Goal: Complete Application Form: Complete application form

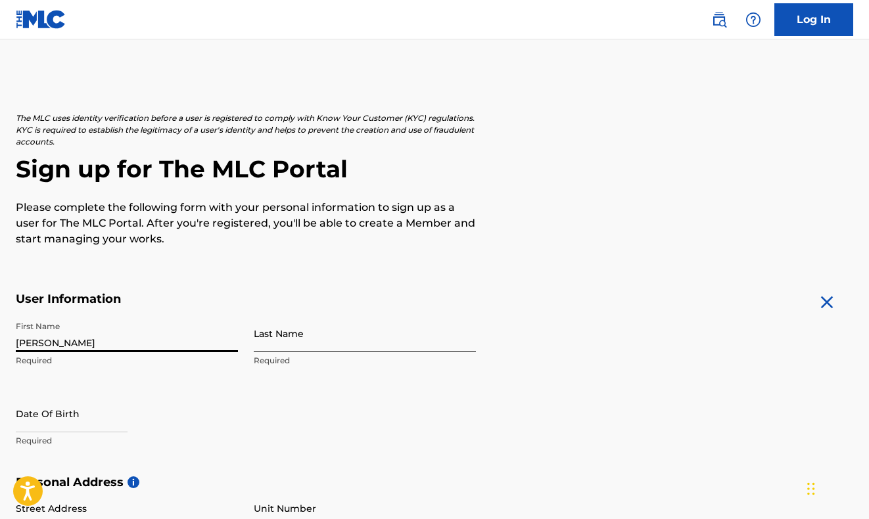
type input "[PERSON_NAME]"
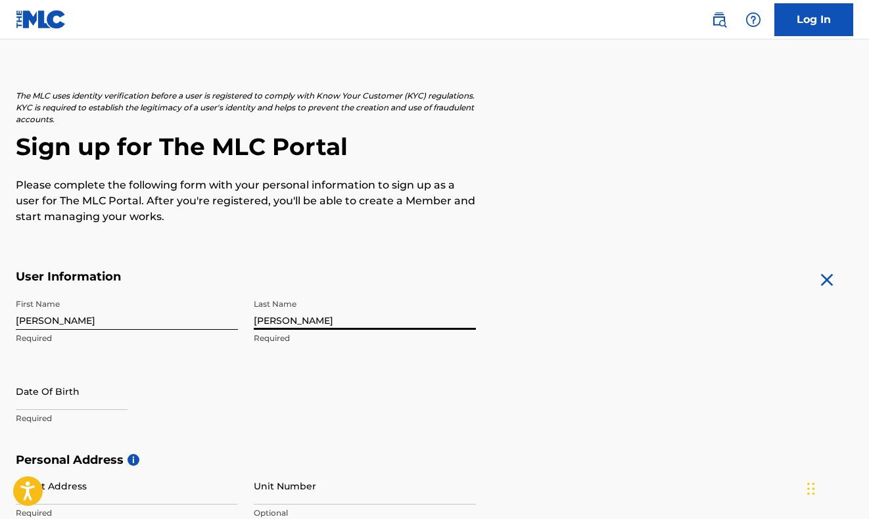
scroll to position [88, 0]
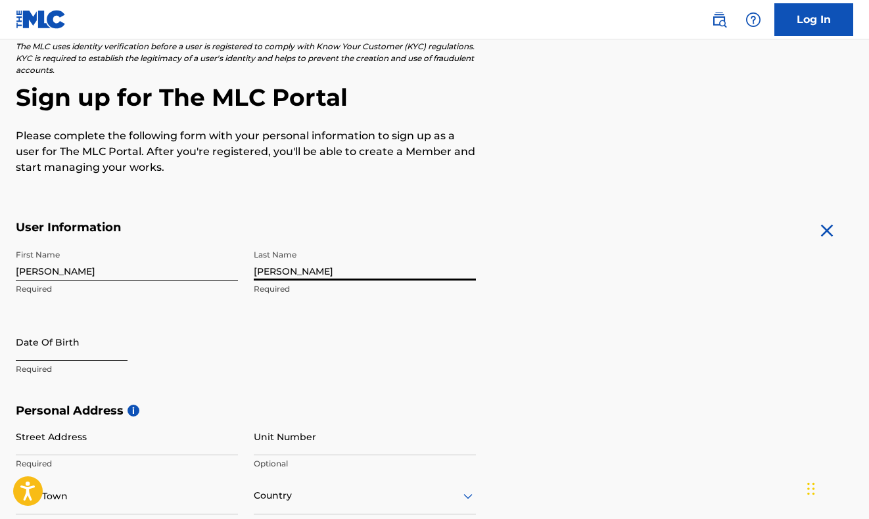
type input "[PERSON_NAME]"
select select "8"
select select "2025"
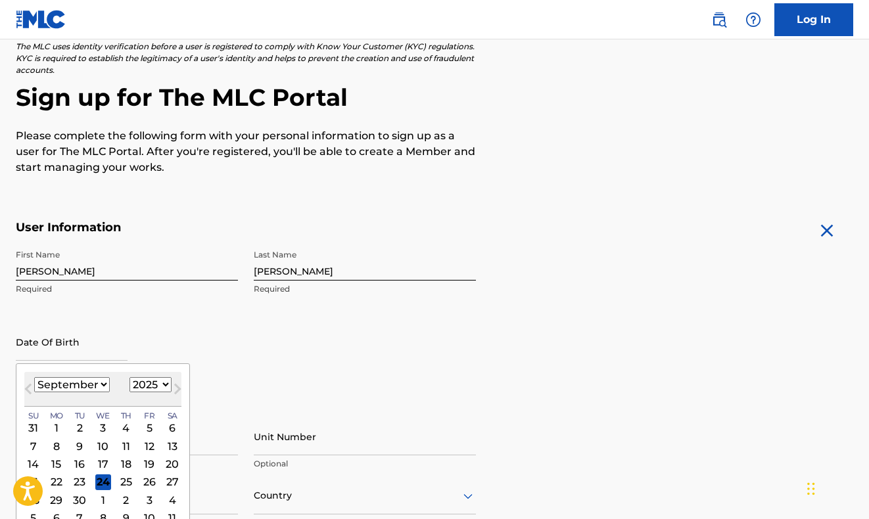
select select "1"
select select "1998"
click at [164, 466] on div "21" at bounding box center [172, 464] width 16 height 16
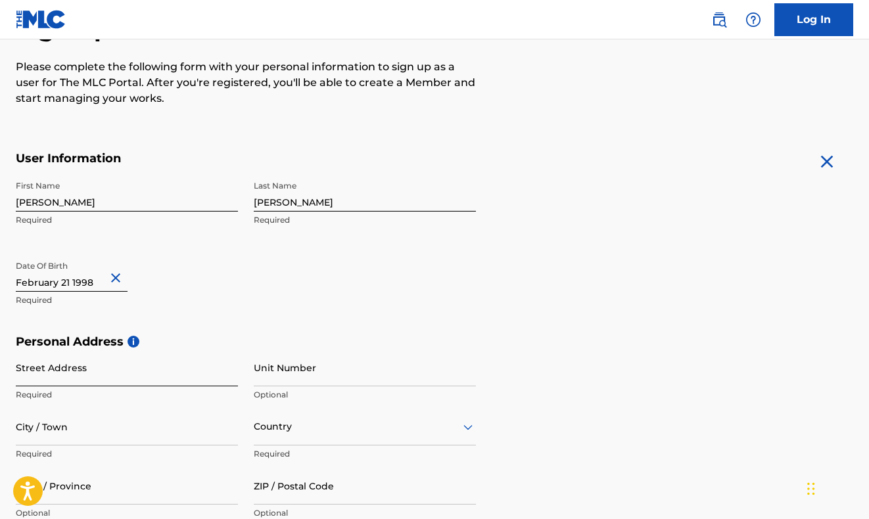
scroll to position [185, 0]
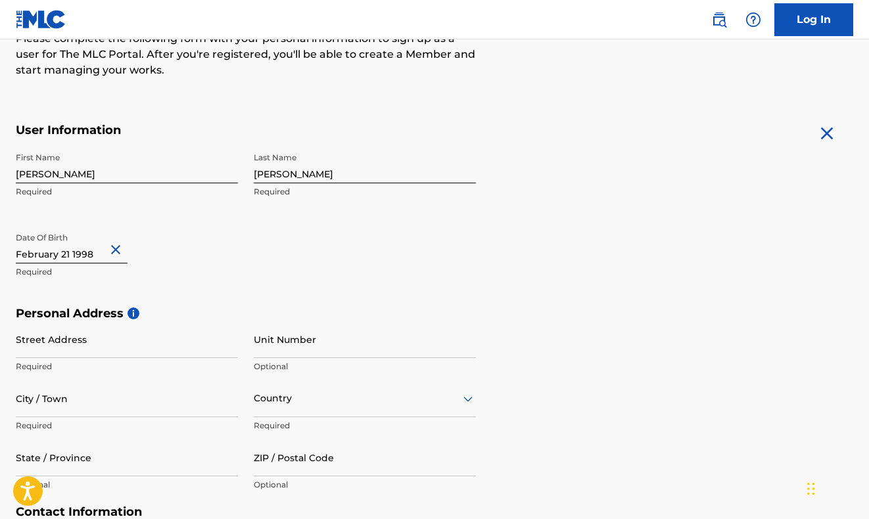
click at [66, 364] on p "Required" at bounding box center [127, 367] width 222 height 12
type input "[STREET_ADDRESS][PERSON_NAME]"
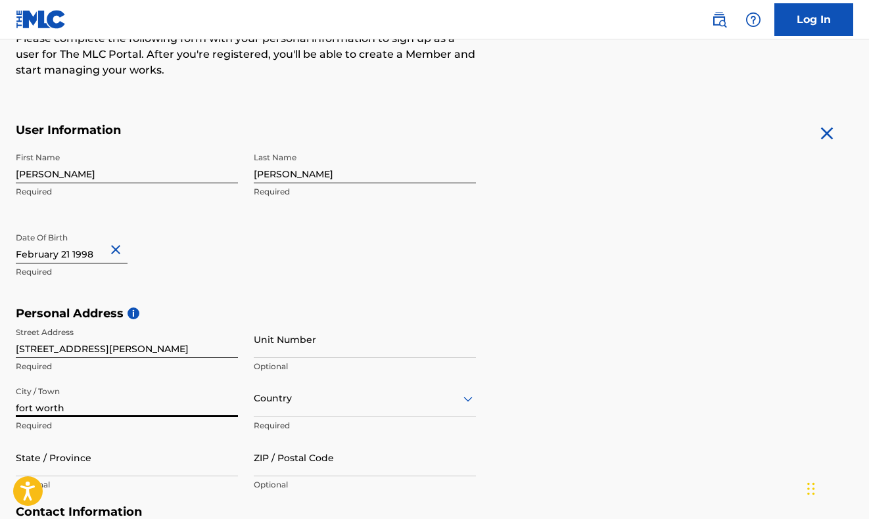
type input "fort worth"
click at [298, 404] on div "Country" at bounding box center [365, 398] width 222 height 37
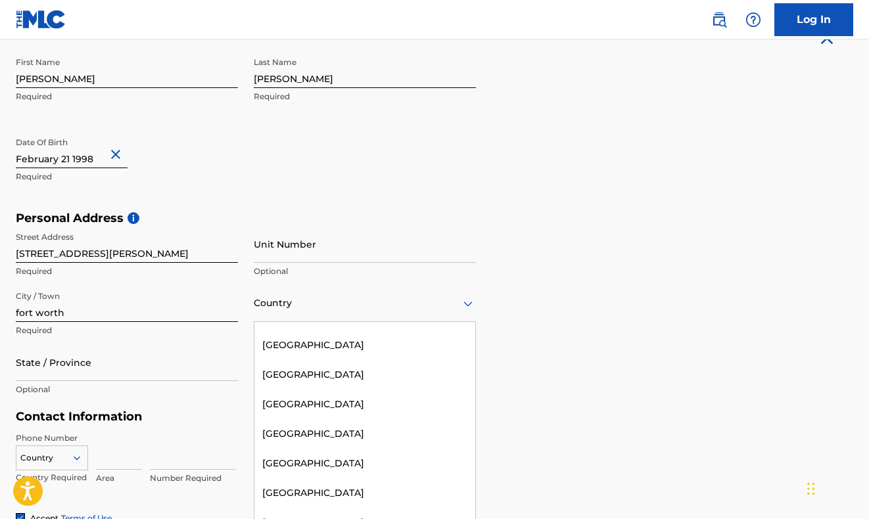
scroll to position [0, 0]
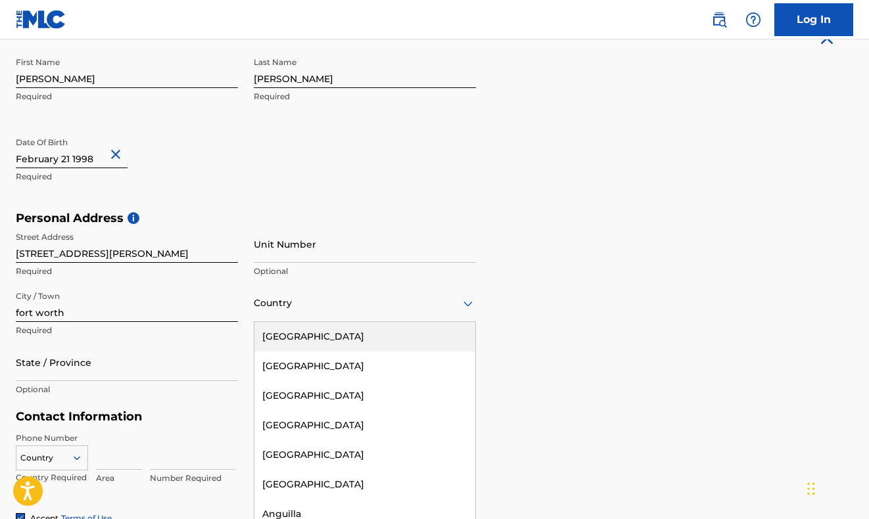
click at [356, 335] on div "[GEOGRAPHIC_DATA]" at bounding box center [364, 337] width 221 height 30
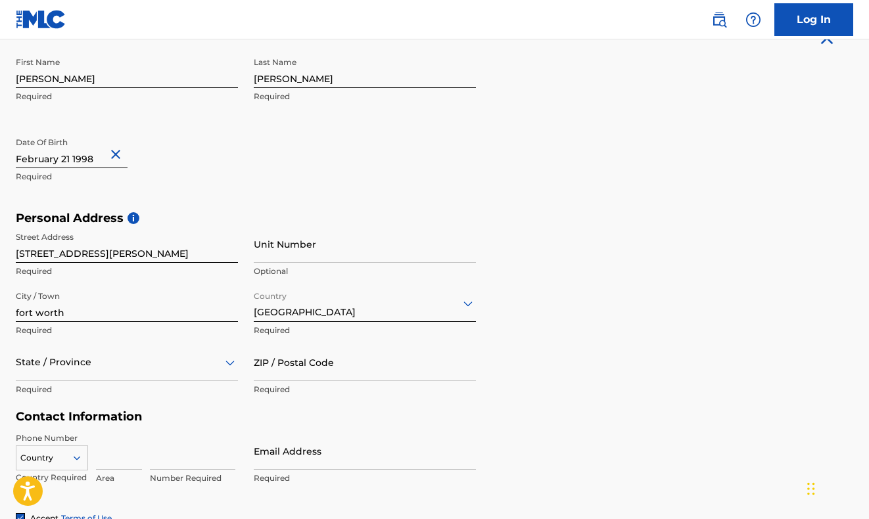
scroll to position [340, 0]
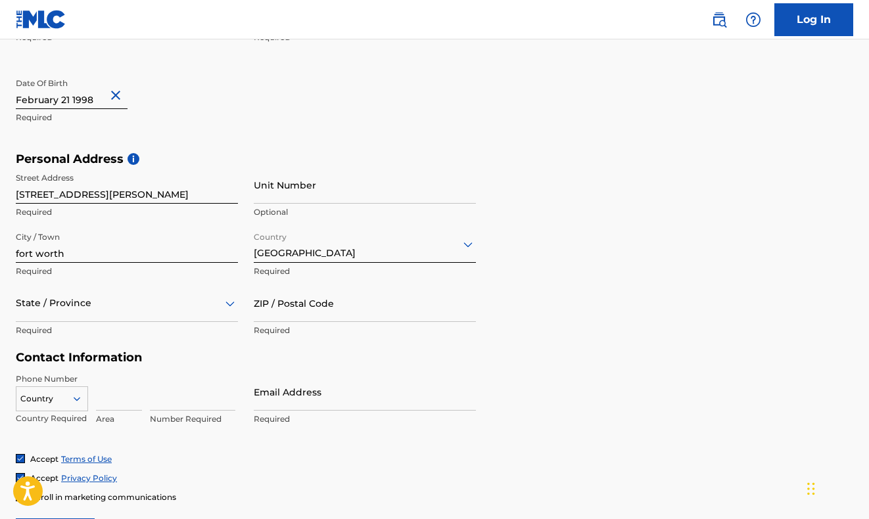
click at [44, 322] on div "State / Province" at bounding box center [127, 303] width 222 height 37
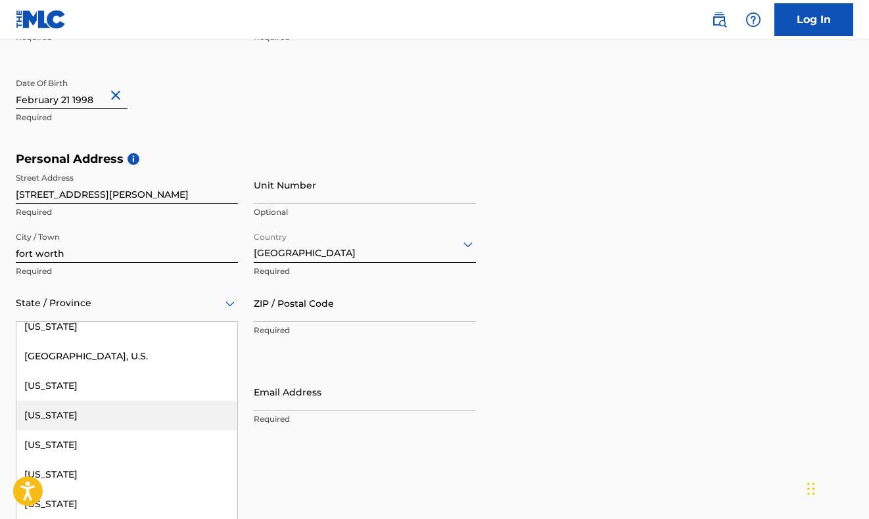
scroll to position [1379, 0]
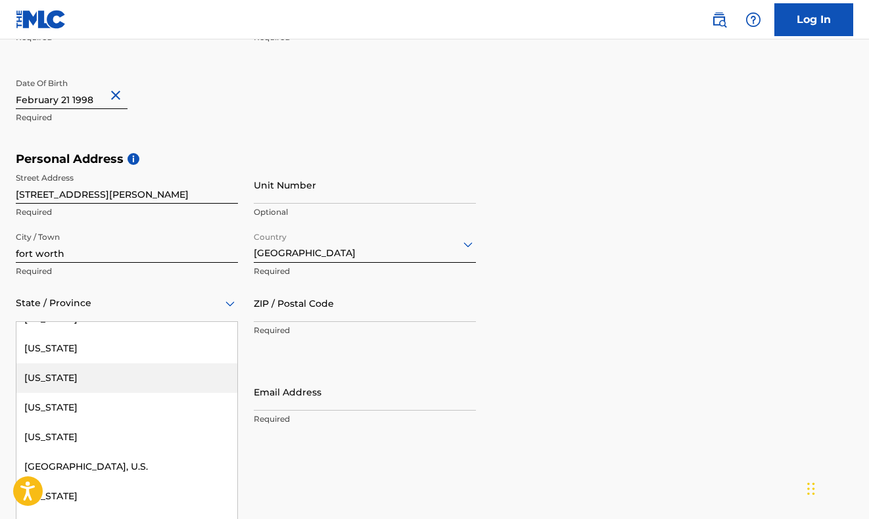
click at [67, 370] on div "[US_STATE]" at bounding box center [126, 379] width 221 height 30
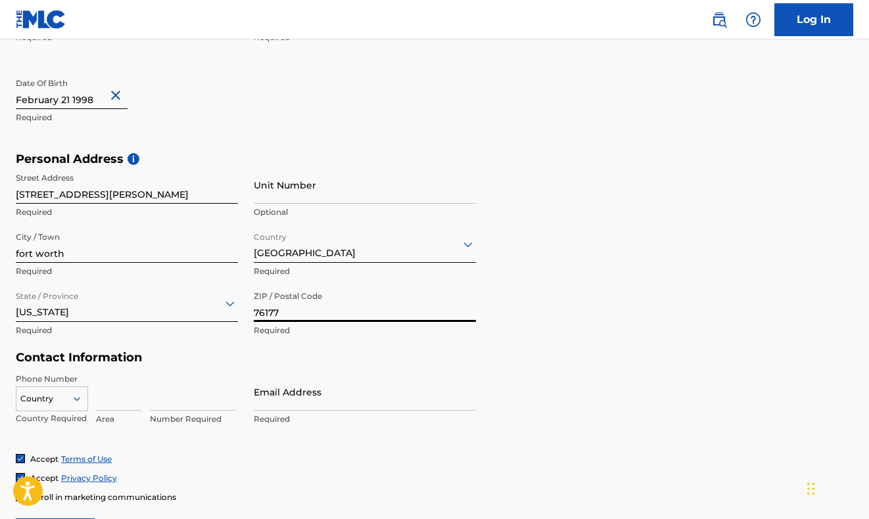
type input "76177"
click at [249, 323] on div "Street Address [STREET_ADDRESS][PERSON_NAME] Required Unit Number Optional City…" at bounding box center [246, 255] width 460 height 178
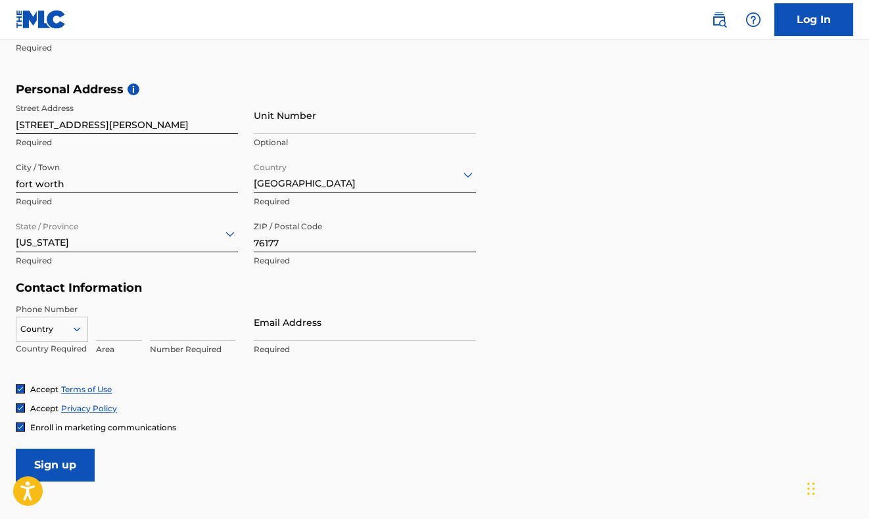
scroll to position [423, 0]
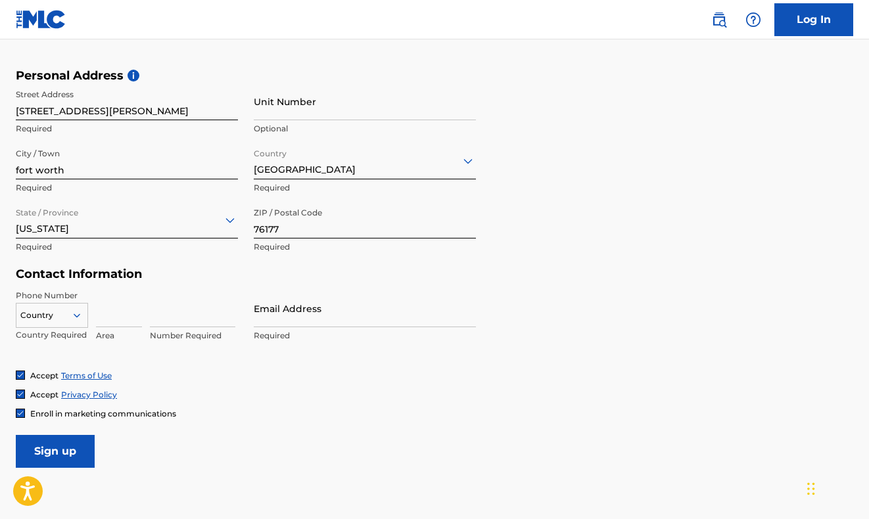
click at [82, 323] on div "Country" at bounding box center [52, 313] width 72 height 20
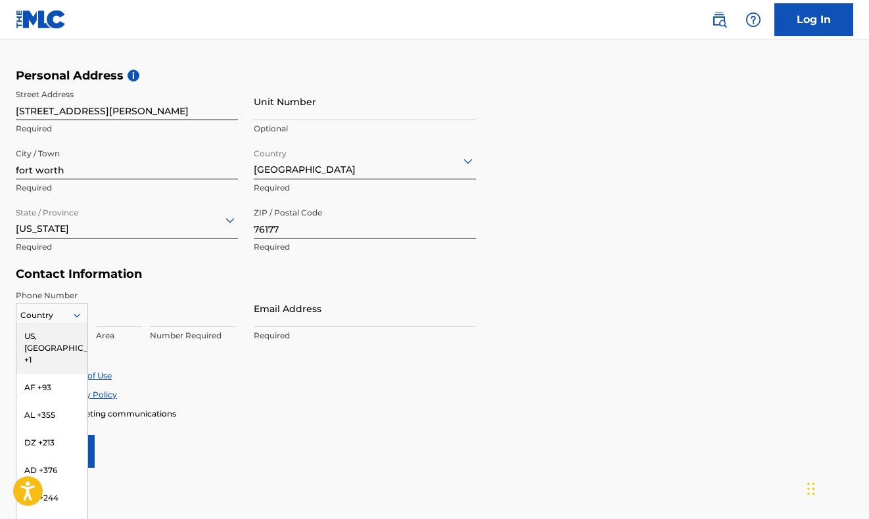
click at [51, 335] on div "US, [GEOGRAPHIC_DATA] +1" at bounding box center [51, 348] width 71 height 51
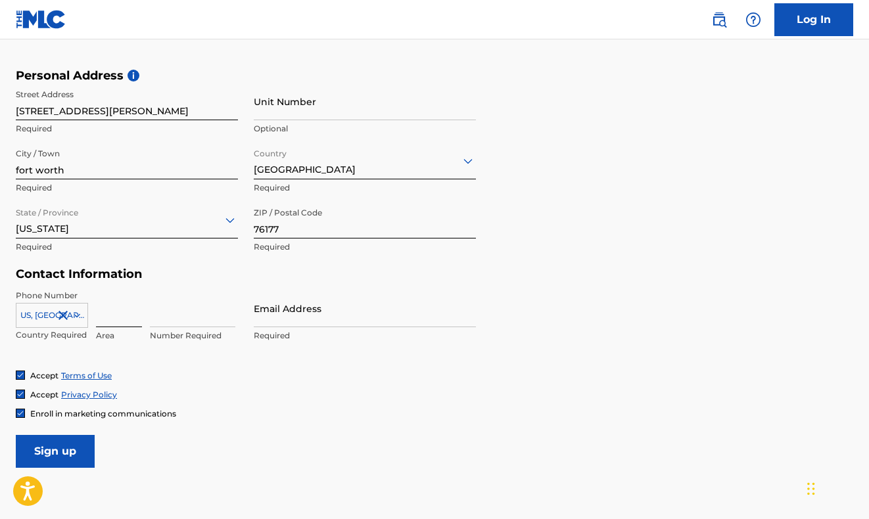
click at [110, 308] on input at bounding box center [119, 308] width 46 height 37
type input "678"
type input "7247781"
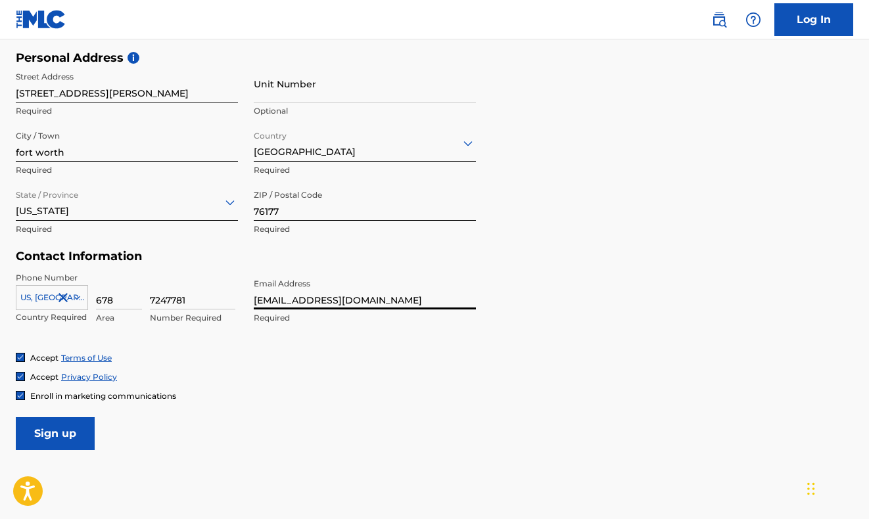
scroll to position [508, 0]
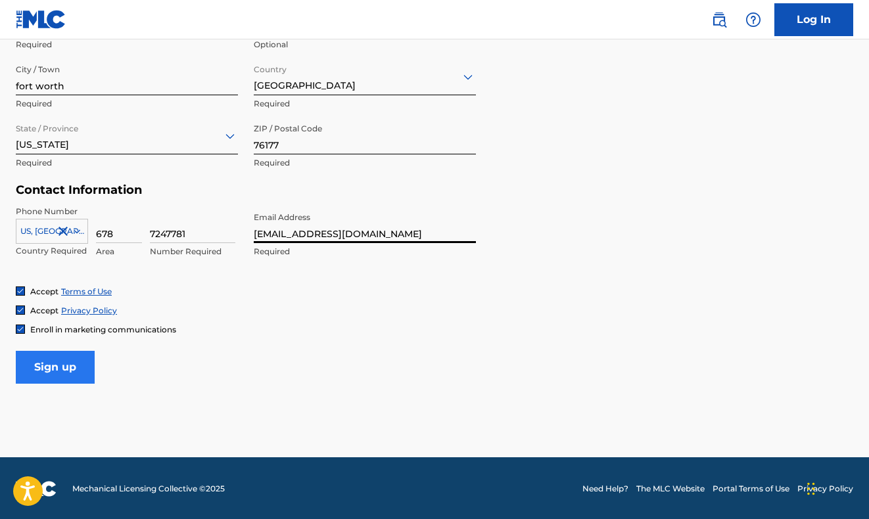
type input "[EMAIL_ADDRESS][DOMAIN_NAME]"
click at [48, 372] on input "Sign up" at bounding box center [55, 367] width 79 height 33
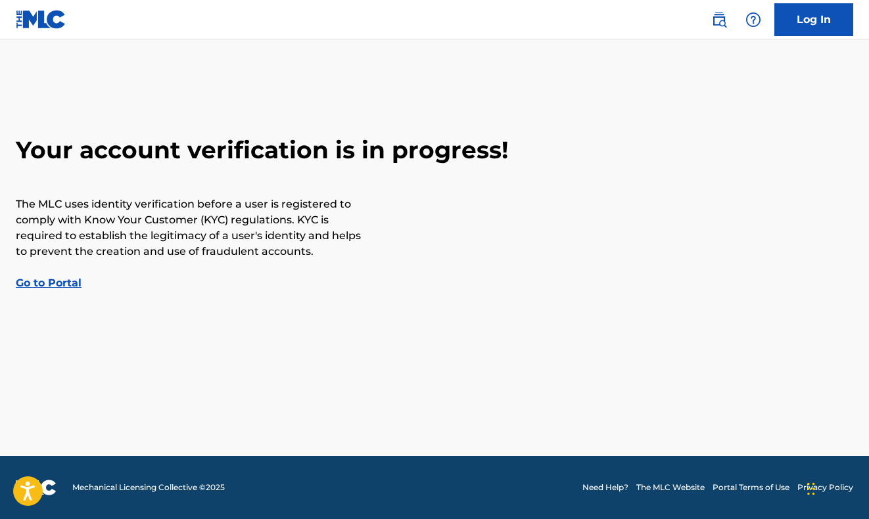
click at [52, 281] on link "Go to Portal" at bounding box center [49, 283] width 66 height 12
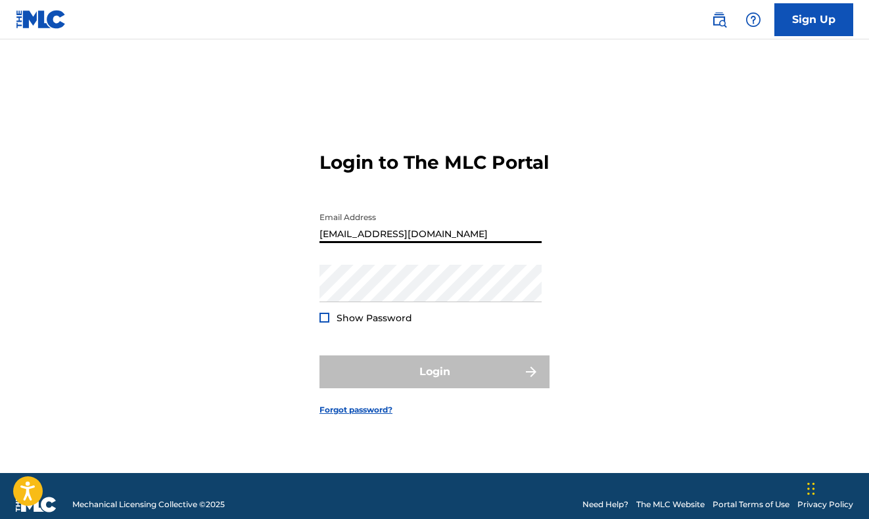
type input "[EMAIL_ADDRESS][DOMAIN_NAME]"
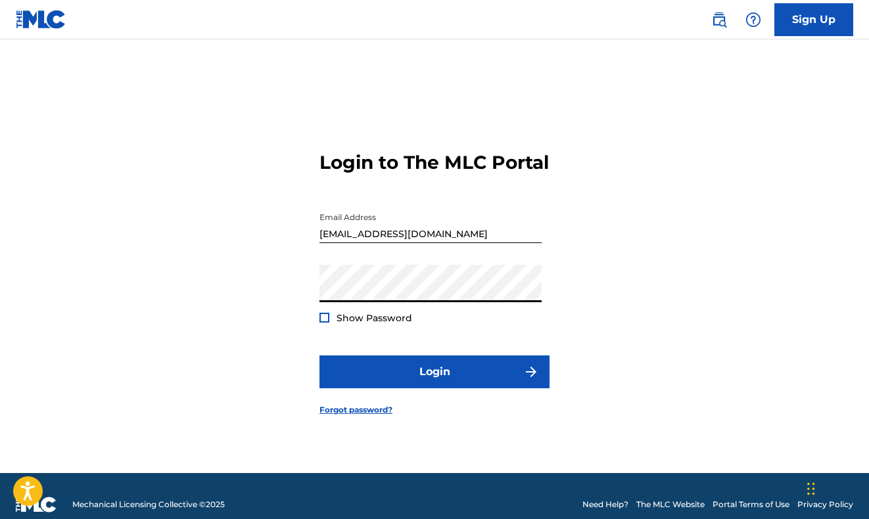
click at [327, 323] on div at bounding box center [325, 318] width 10 height 10
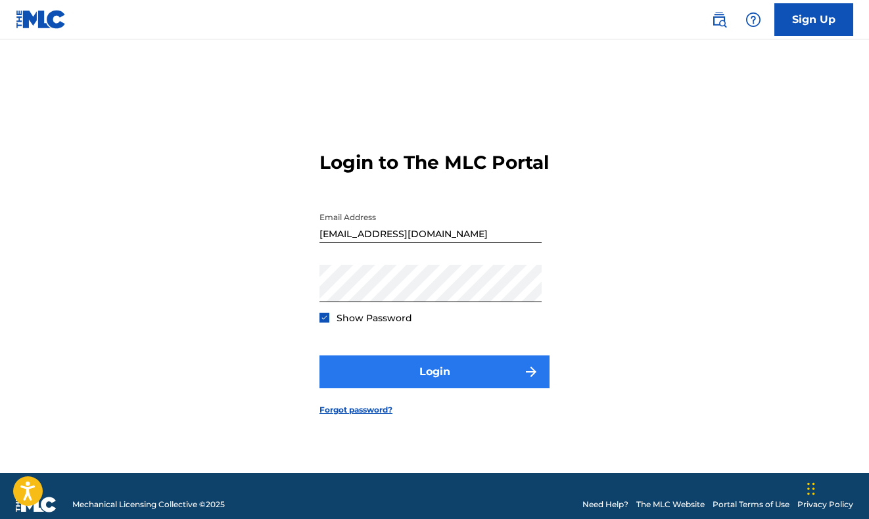
click at [396, 388] on button "Login" at bounding box center [435, 372] width 230 height 33
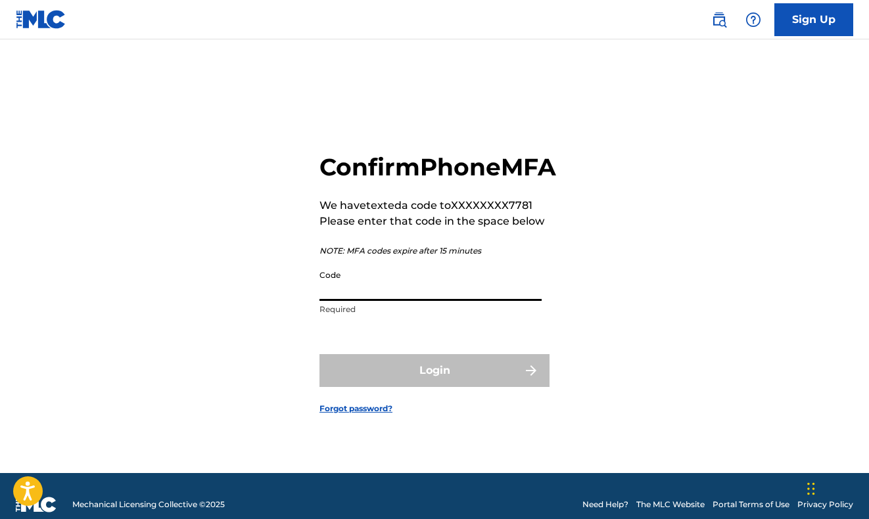
click at [350, 301] on input "Code" at bounding box center [431, 282] width 222 height 37
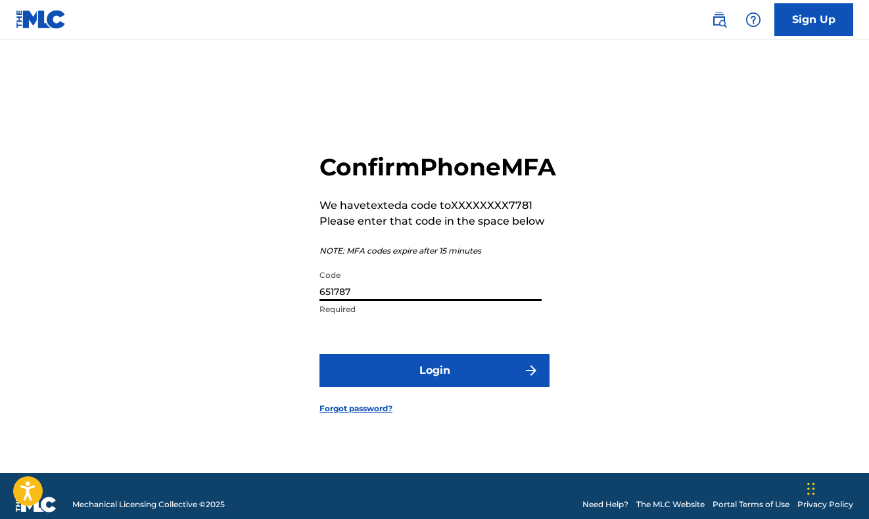
type input "651787"
click at [435, 385] on button "Login" at bounding box center [435, 370] width 230 height 33
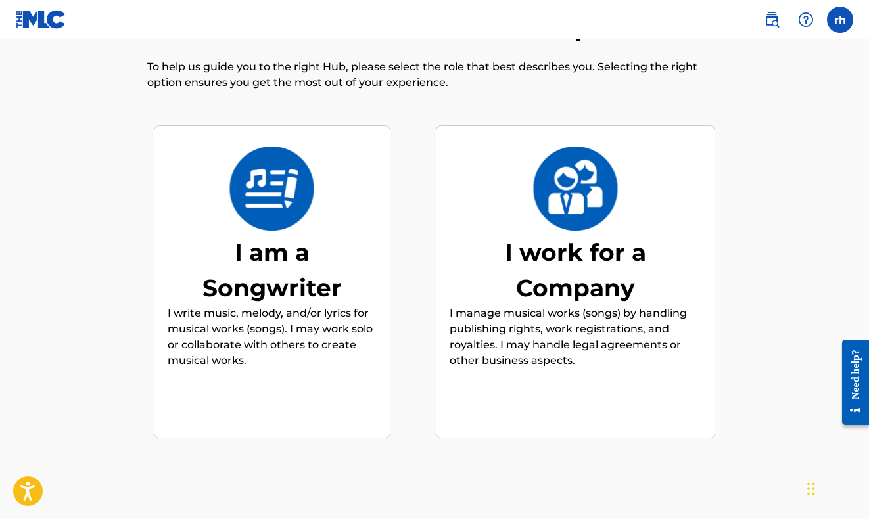
click at [306, 262] on div "I am a Songwriter" at bounding box center [272, 270] width 197 height 71
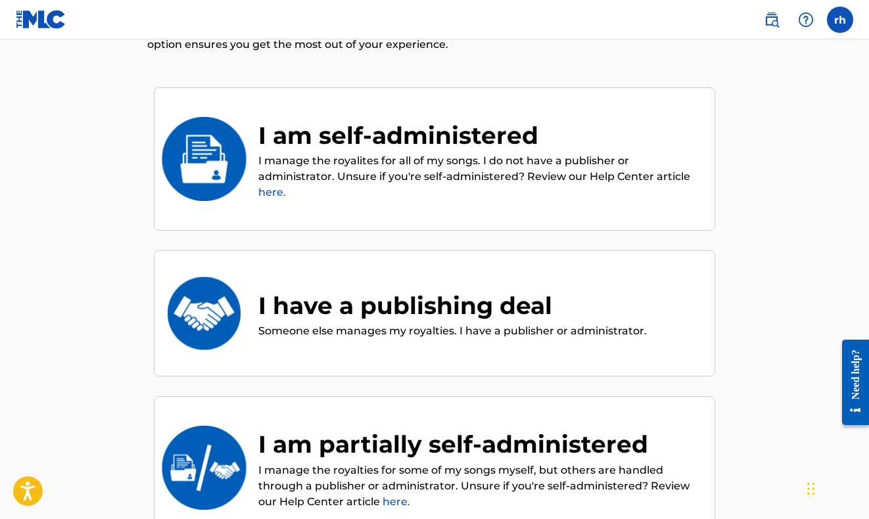
scroll to position [146, 0]
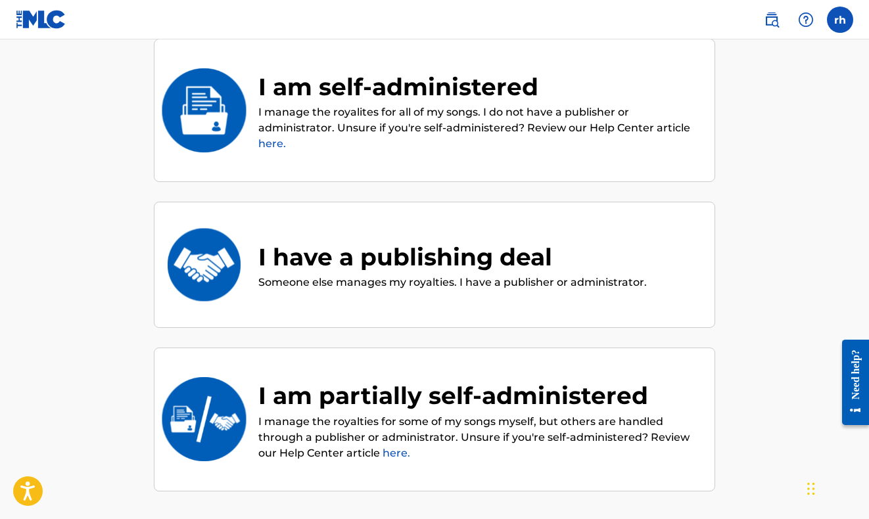
click at [335, 275] on p "Someone else manages my royalties. I have a publisher or administrator." at bounding box center [452, 283] width 389 height 16
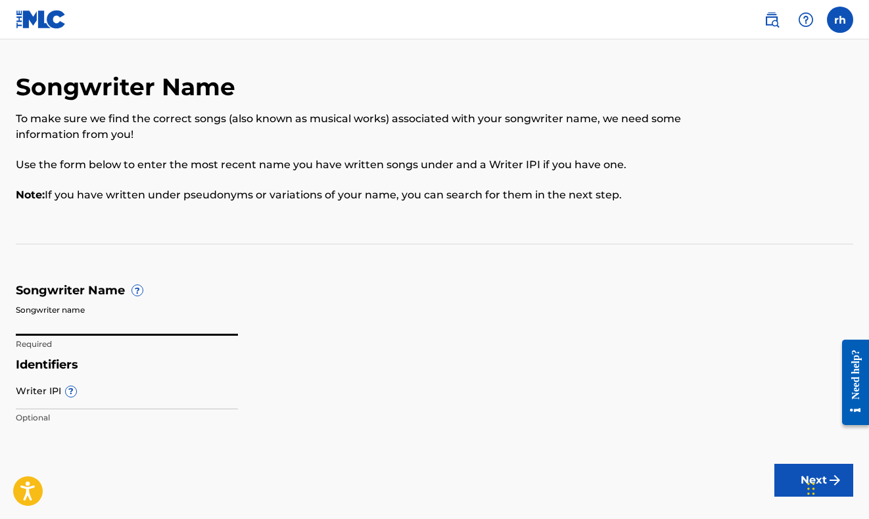
click at [85, 322] on input "Songwriter name" at bounding box center [127, 316] width 222 height 37
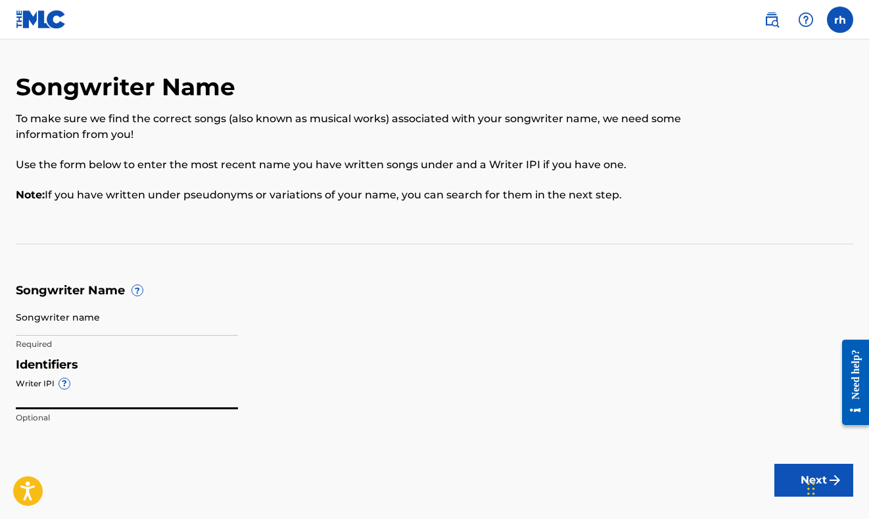
click at [46, 389] on input "Writer IPI ?" at bounding box center [127, 390] width 222 height 37
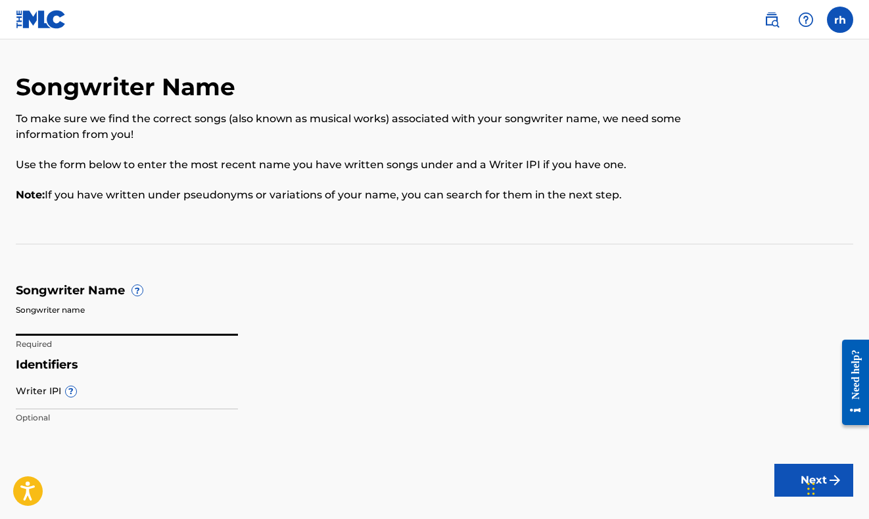
click at [64, 323] on input "Songwriter name" at bounding box center [127, 316] width 222 height 37
type input "[PERSON_NAME] [PERSON_NAME]"
click at [43, 396] on input "Writer IPI ?" at bounding box center [127, 390] width 222 height 37
